Goal: Information Seeking & Learning: Learn about a topic

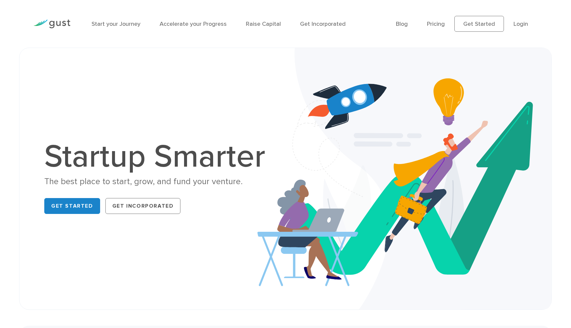
click at [209, 102] on div "Startup Smarter The best place to start, grow, and fund your venture. Get Start…" at bounding box center [285, 178] width 509 height 229
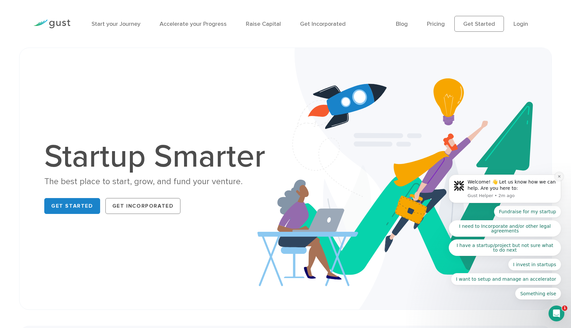
click at [560, 176] on icon "Dismiss notification" at bounding box center [559, 176] width 2 height 2
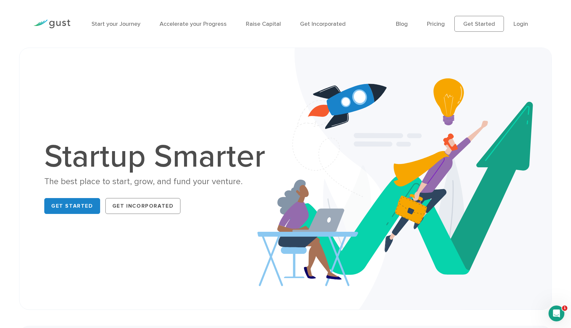
click at [477, 91] on img at bounding box center [405, 179] width 294 height 262
click at [474, 25] on link "Get Started" at bounding box center [480, 24] width 50 height 16
click at [279, 108] on img at bounding box center [405, 179] width 294 height 262
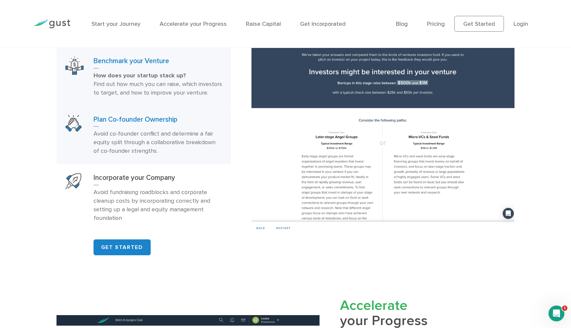
scroll to position [448, 0]
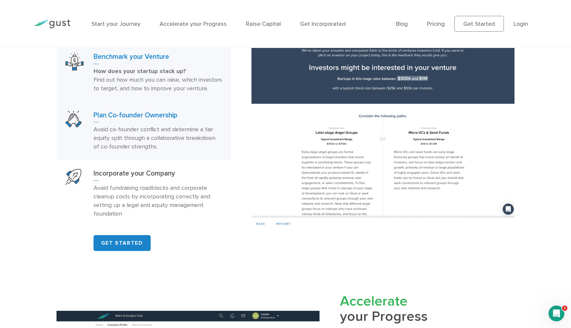
click at [206, 123] on h3 "Plan Co-founder Ownership" at bounding box center [158, 117] width 129 height 12
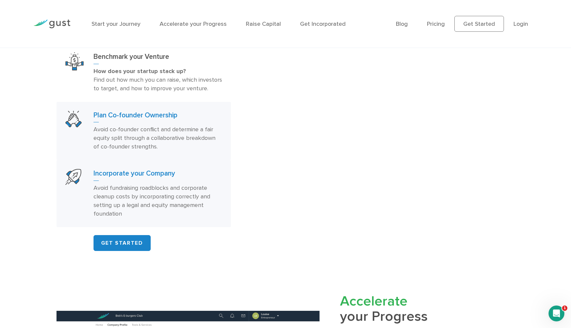
click at [192, 206] on p "Avoid fundraising roadblocks and corporate cleanup costs by incorporating corre…" at bounding box center [158, 201] width 129 height 34
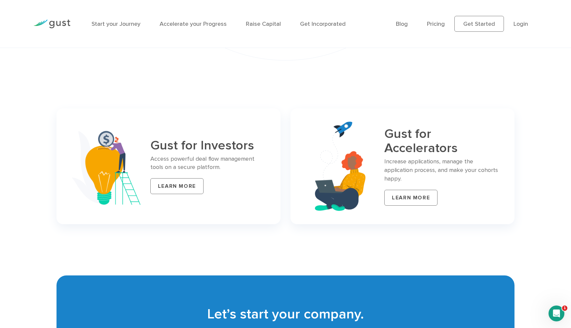
scroll to position [2708, 0]
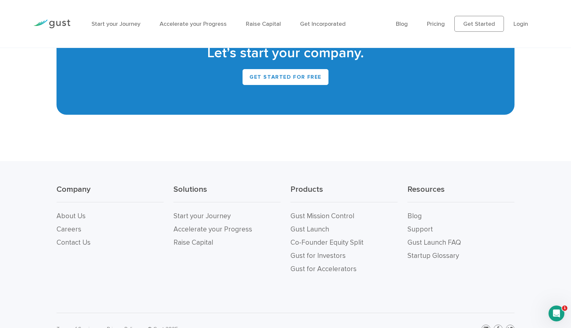
scroll to position [2987, 0]
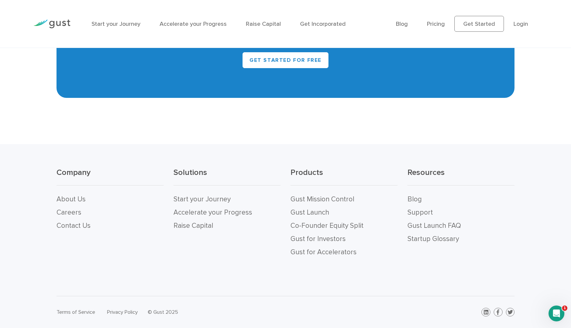
click at [319, 238] on link "Gust for Investors" at bounding box center [318, 239] width 55 height 8
click at [342, 157] on div "Company About Us Careers Contact Us Solutions Start your Journey Accelerate you…" at bounding box center [285, 219] width 571 height 151
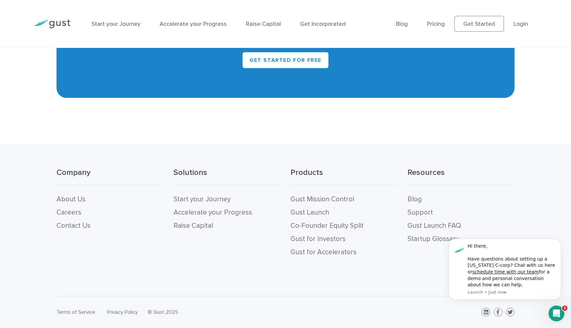
scroll to position [0, 0]
